Goal: Find specific page/section: Find specific page/section

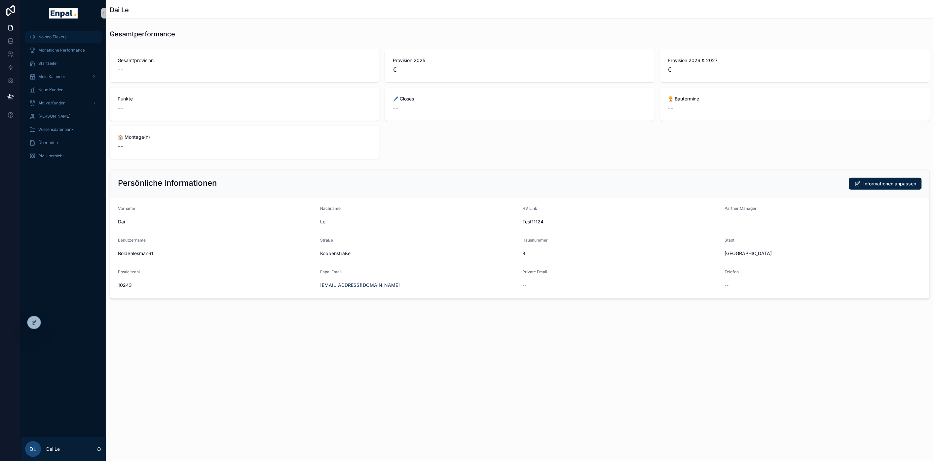
click at [48, 33] on div "Noloco Tickets" at bounding box center [63, 37] width 69 height 11
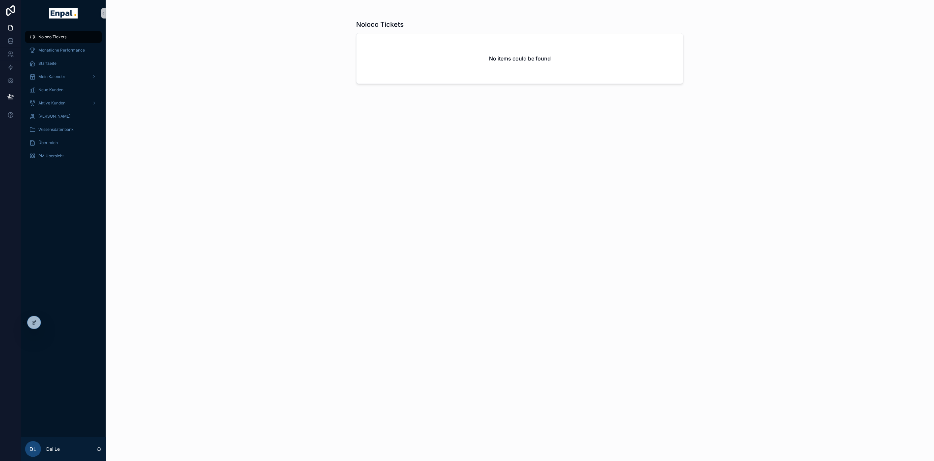
click at [489, 79] on div "No items could be found" at bounding box center [519, 58] width 327 height 50
